Goal: Task Accomplishment & Management: Manage account settings

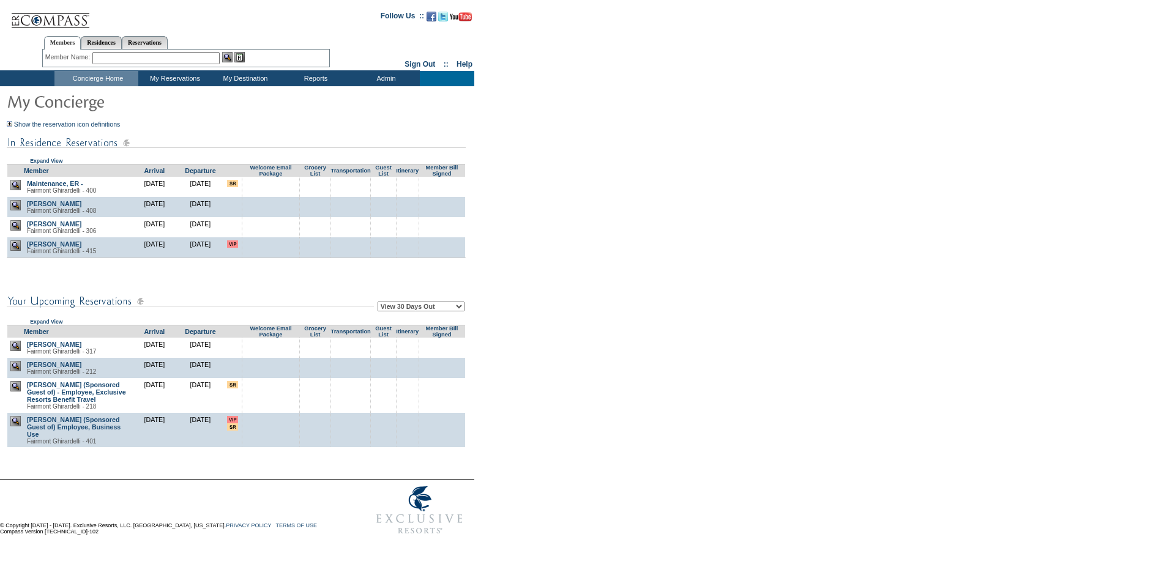
click at [411, 310] on select "View 30 Days Out View 60 Days Out View 90 Days Out" at bounding box center [420, 307] width 87 height 10
select select "90"
click at [379, 303] on select "View 30 Days Out View 60 Days Out View 90 Days Out" at bounding box center [420, 307] width 87 height 10
click at [606, 333] on form "Follow Us ::" at bounding box center [585, 272] width 1170 height 538
click at [768, 299] on form "Follow Us ::" at bounding box center [585, 272] width 1170 height 538
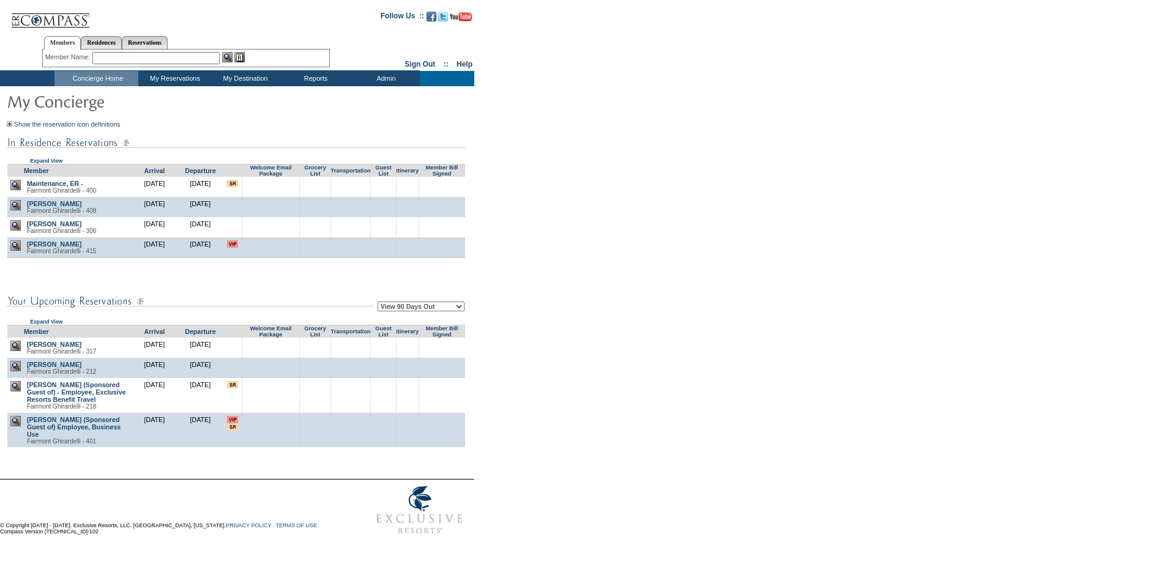
drag, startPoint x: 815, startPoint y: 87, endPoint x: 783, endPoint y: 81, distance: 32.4
click at [783, 81] on div "View Reservation Queues View My Destination Details Residences : By Category Ar…" at bounding box center [585, 78] width 1170 height 16
